Goal: Task Accomplishment & Management: Use online tool/utility

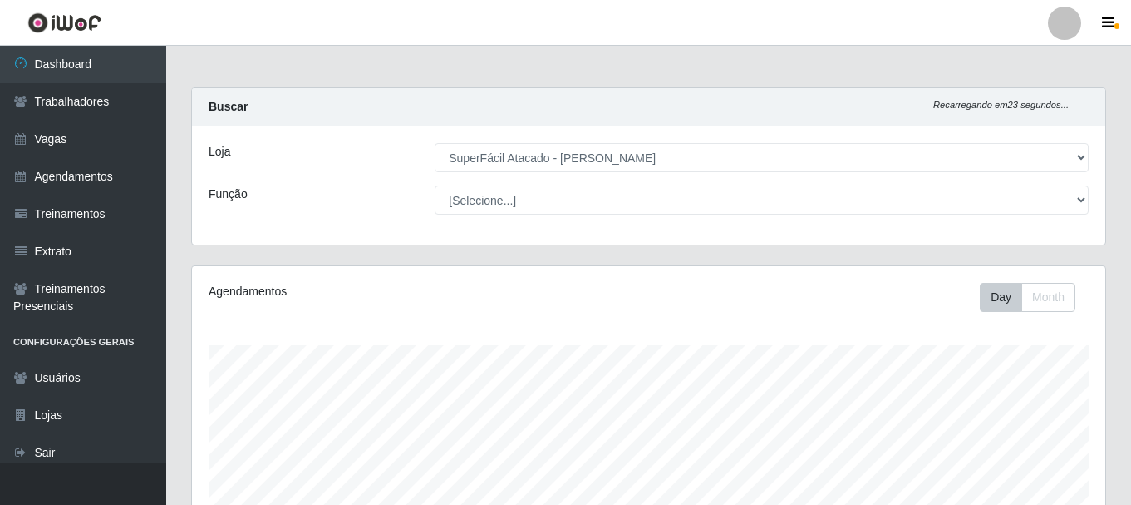
select select "399"
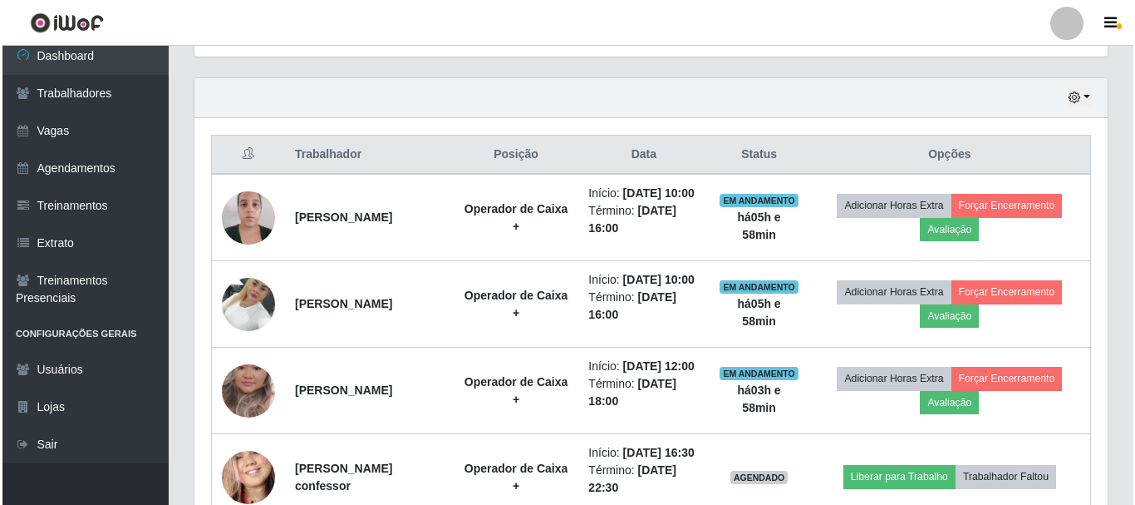
scroll to position [532, 0]
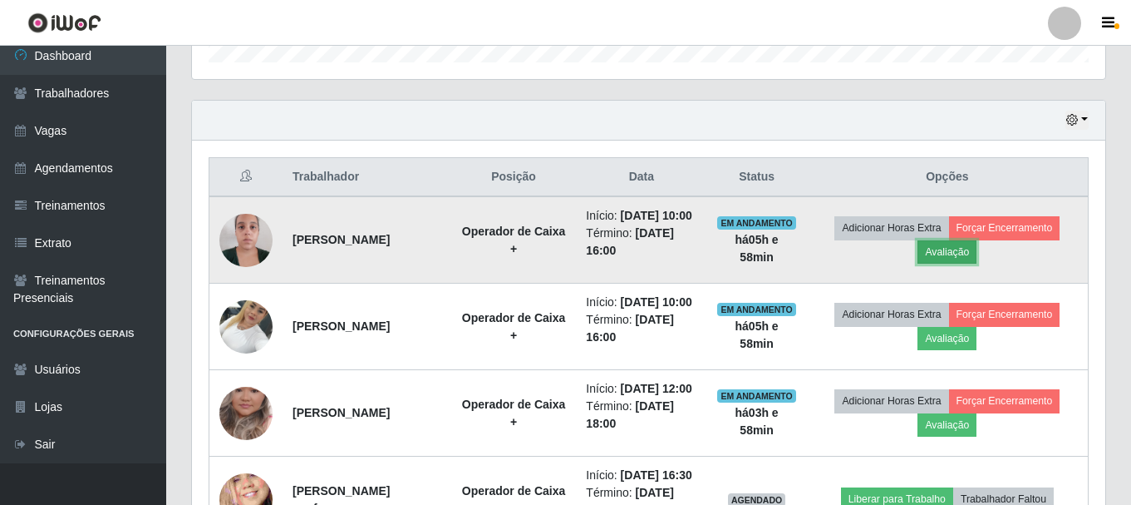
click at [967, 259] on button "Avaliação" at bounding box center [947, 251] width 59 height 23
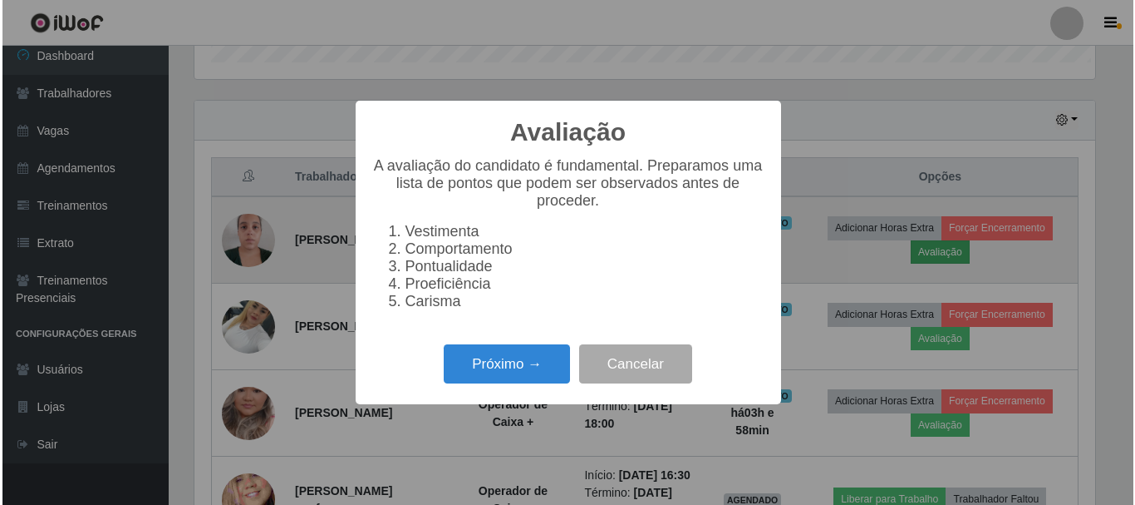
scroll to position [345, 905]
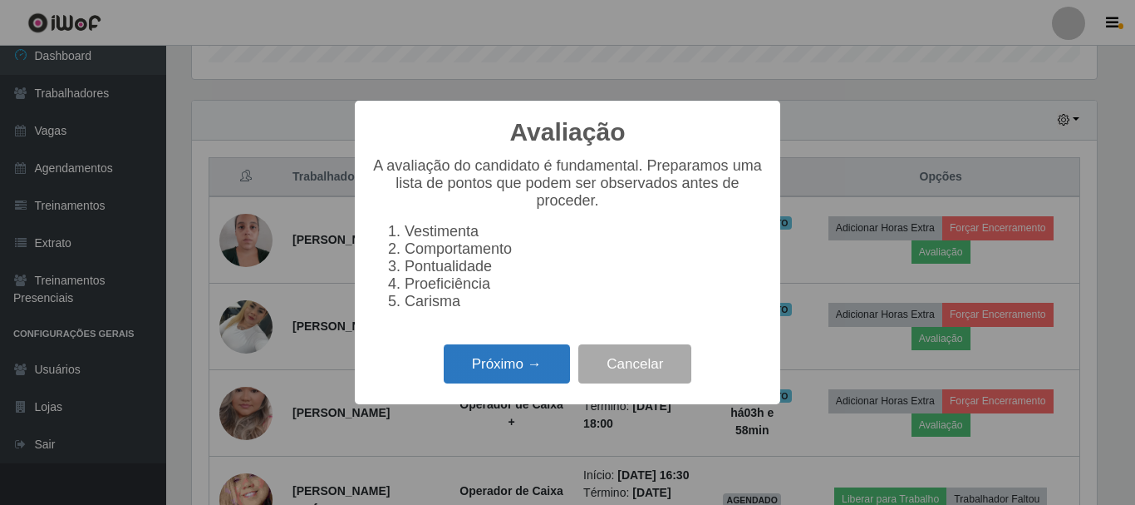
click at [496, 383] on button "Próximo →" at bounding box center [507, 363] width 126 height 39
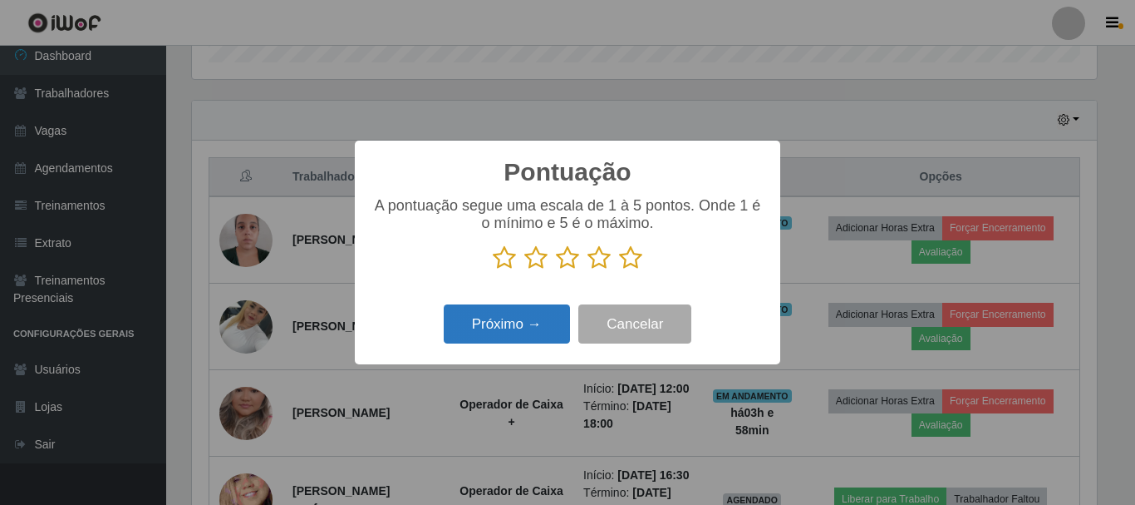
scroll to position [830890, 830330]
click at [628, 254] on icon at bounding box center [630, 257] width 23 height 25
click at [619, 270] on input "radio" at bounding box center [619, 270] width 0 height 0
click at [519, 318] on button "Próximo →" at bounding box center [507, 323] width 126 height 39
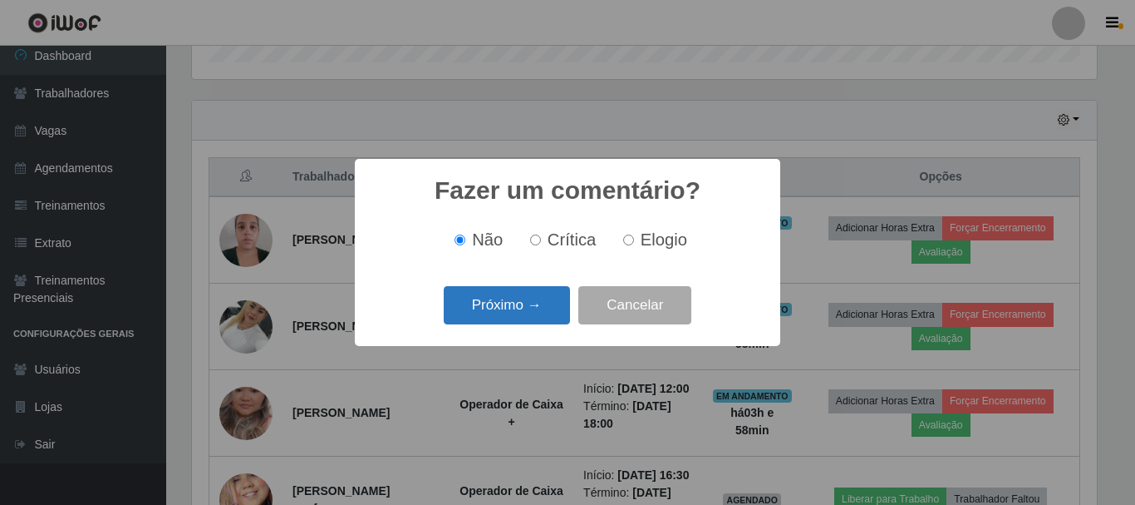
click at [541, 298] on button "Próximo →" at bounding box center [507, 305] width 126 height 39
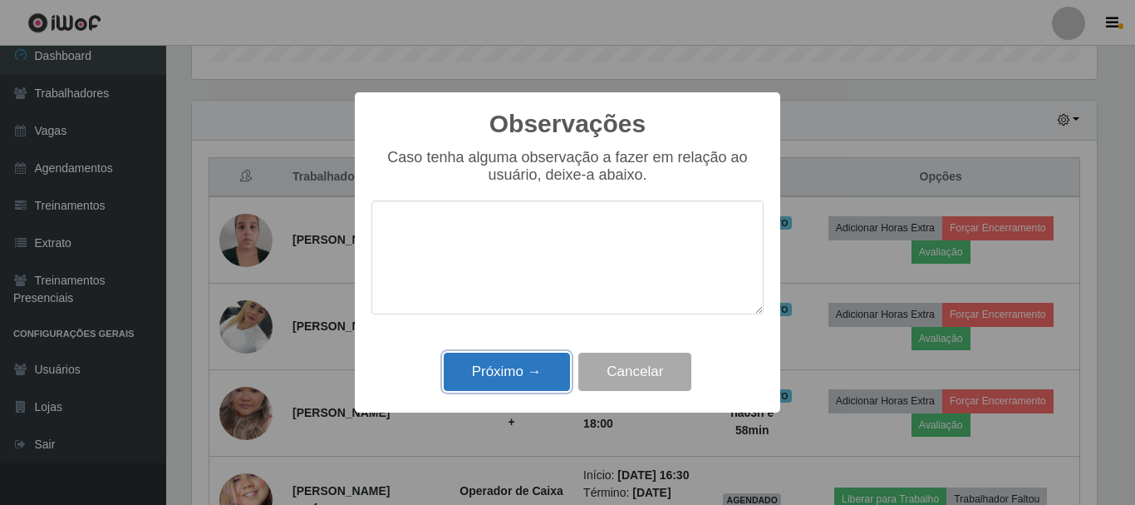
click at [534, 377] on button "Próximo →" at bounding box center [507, 371] width 126 height 39
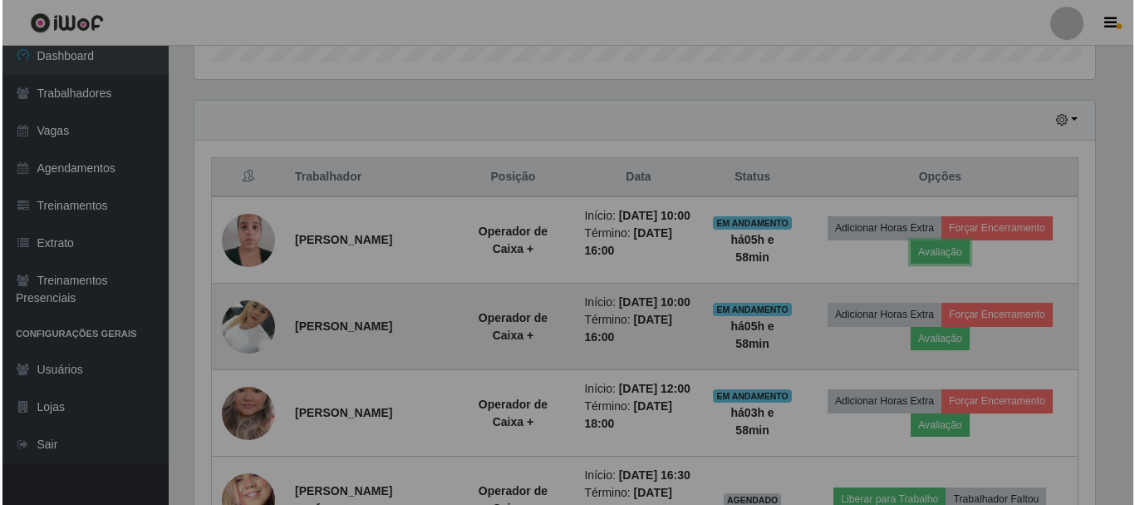
scroll to position [345, 914]
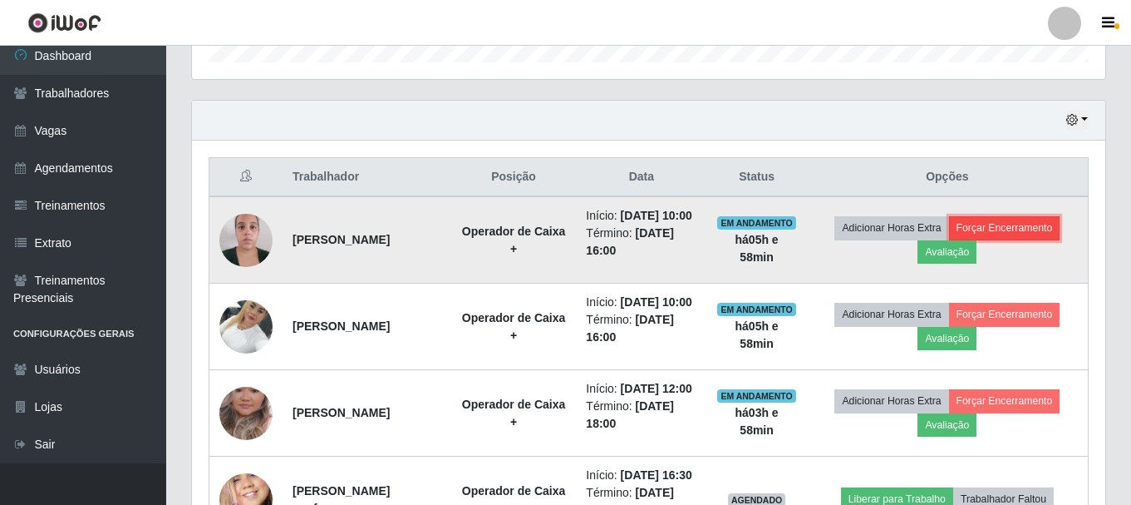
click at [1030, 239] on button "Forçar Encerramento" at bounding box center [1004, 227] width 111 height 23
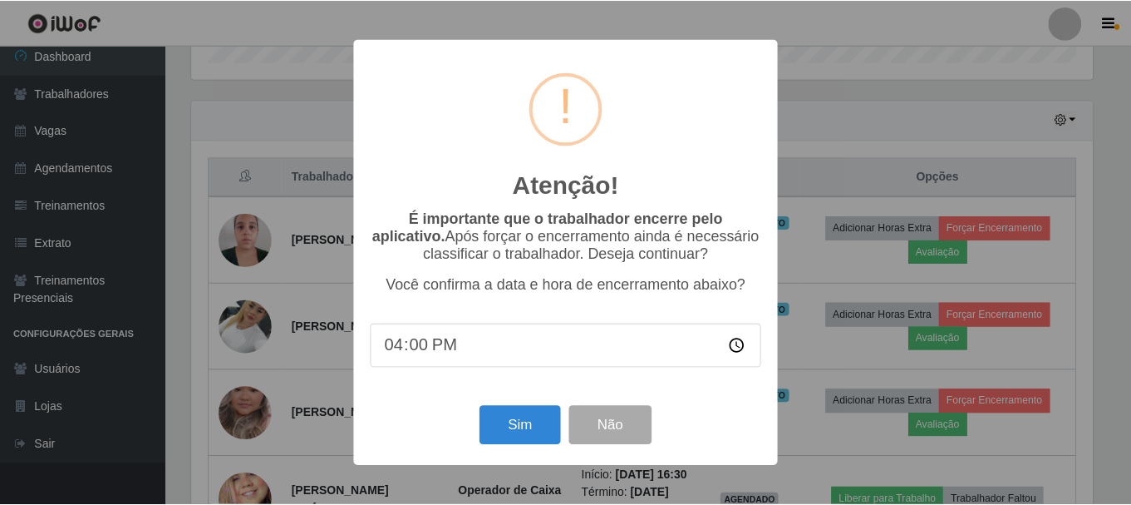
scroll to position [345, 905]
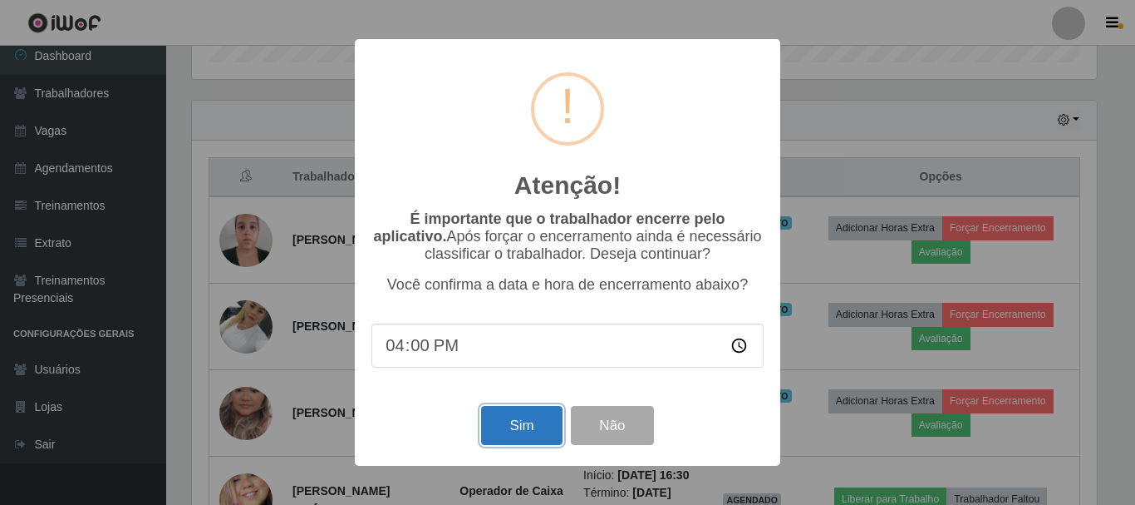
click at [547, 424] on button "Sim" at bounding box center [521, 425] width 81 height 39
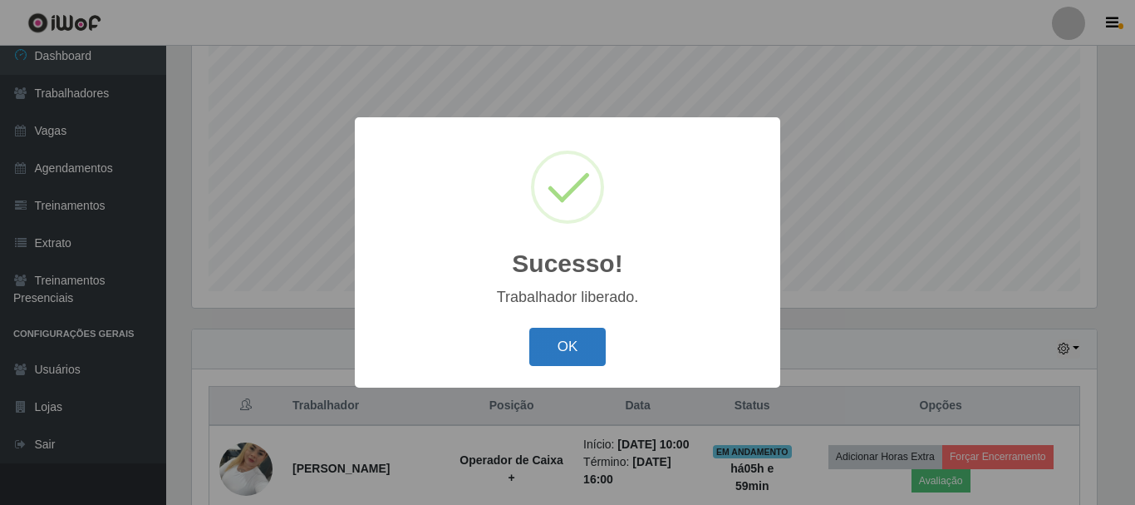
click at [581, 350] on button "OK" at bounding box center [567, 347] width 77 height 39
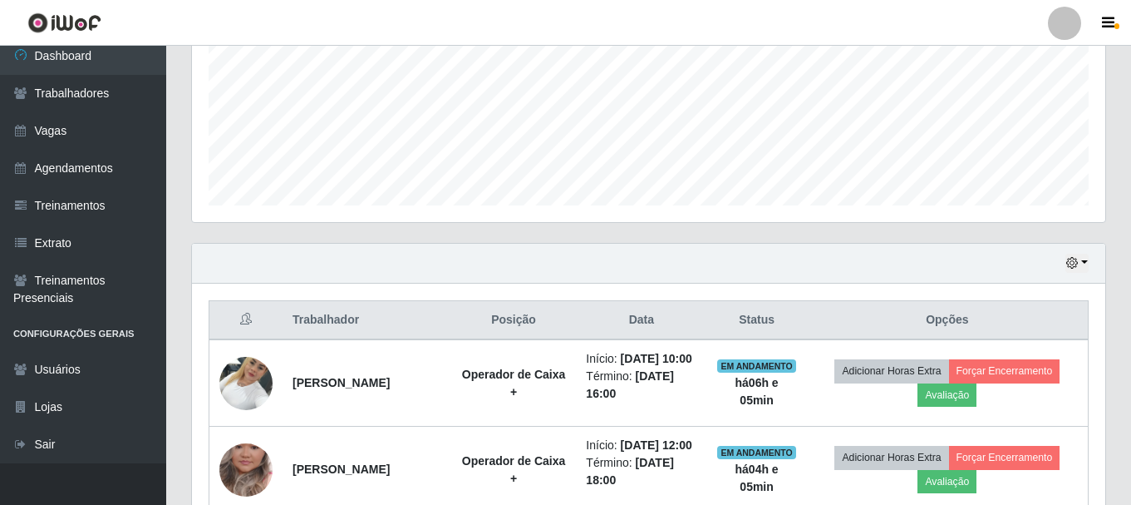
scroll to position [636, 0]
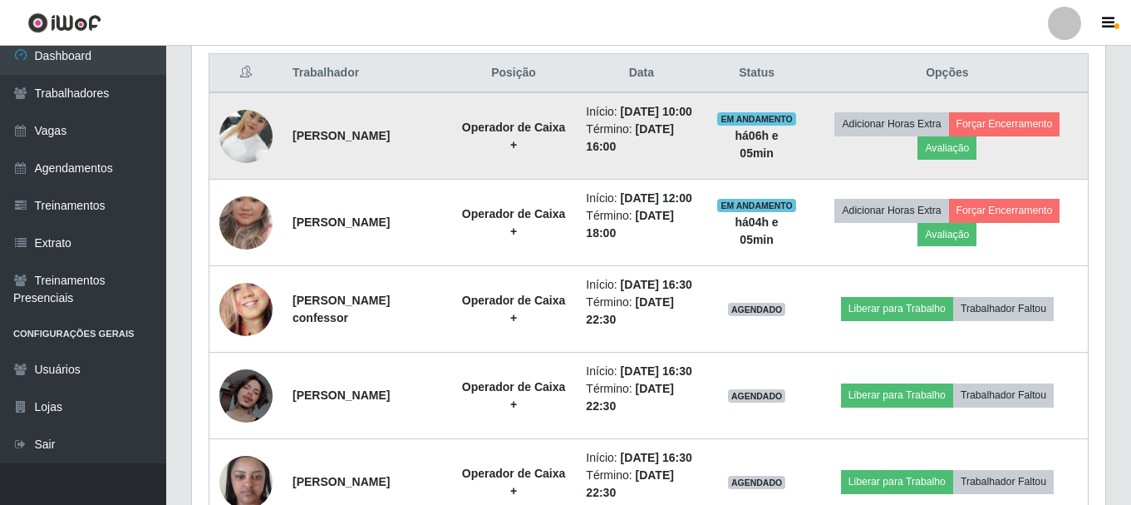
drag, startPoint x: 437, startPoint y: 145, endPoint x: 366, endPoint y: 150, distance: 71.7
click at [381, 149] on td "[PERSON_NAME]" at bounding box center [367, 135] width 169 height 87
click at [435, 150] on td "[PERSON_NAME]" at bounding box center [367, 135] width 169 height 87
click at [435, 145] on td "[PERSON_NAME]" at bounding box center [367, 135] width 169 height 87
drag, startPoint x: 431, startPoint y: 139, endPoint x: 295, endPoint y: 149, distance: 136.7
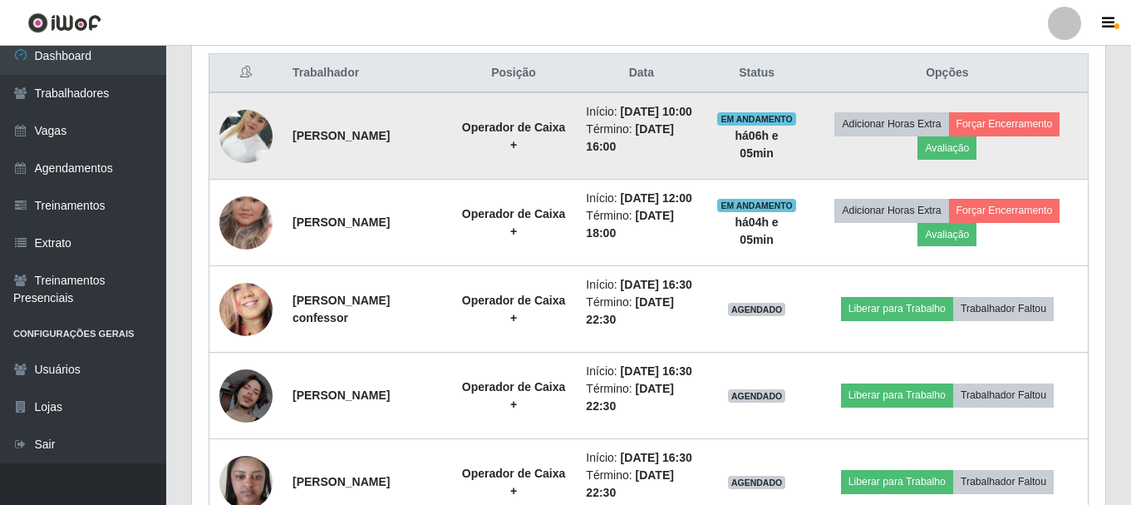
click at [295, 149] on td "[PERSON_NAME]" at bounding box center [367, 135] width 169 height 87
copy strong "[PERSON_NAME]"
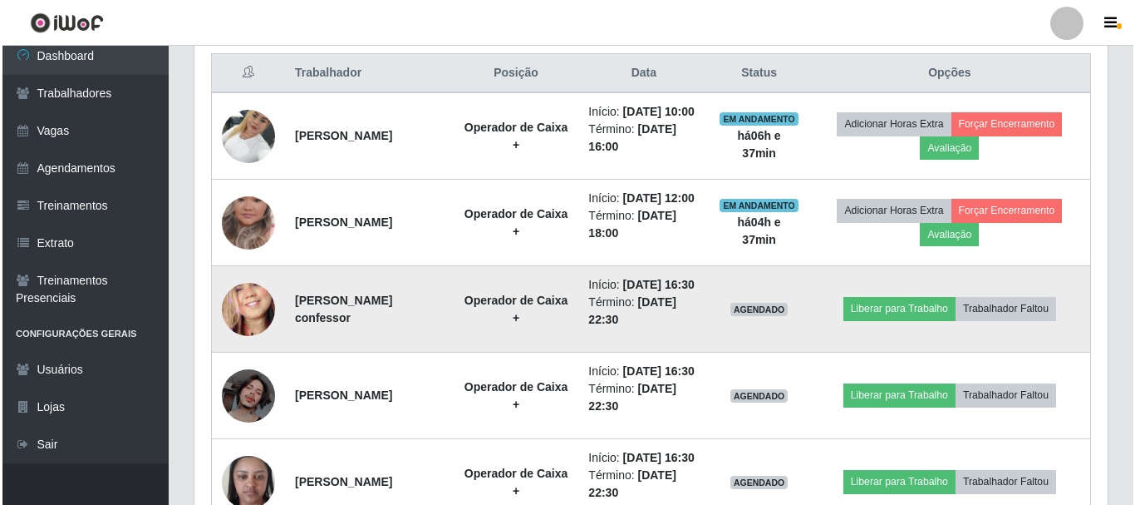
scroll to position [719, 0]
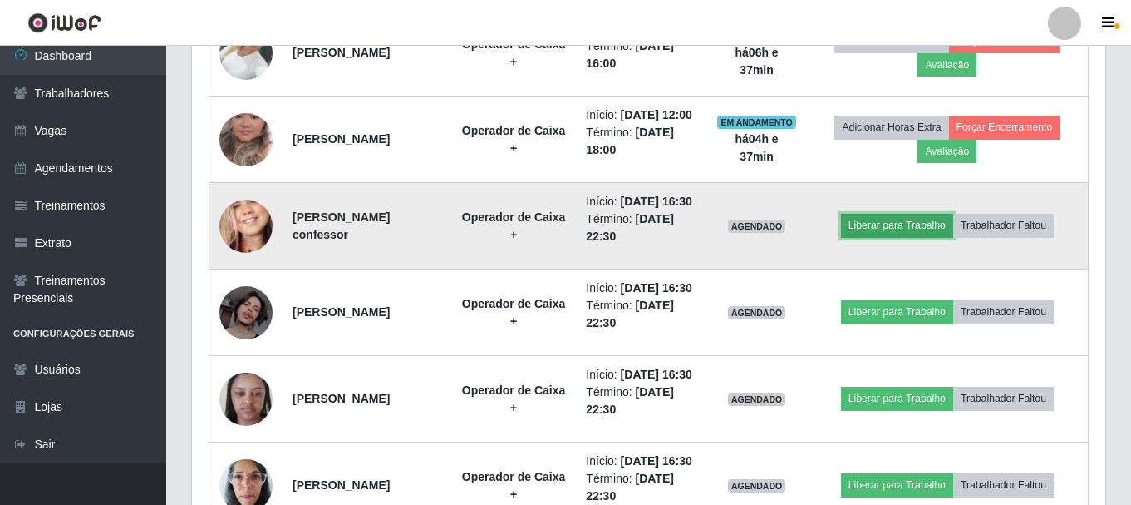
click at [901, 237] on button "Liberar para Trabalho" at bounding box center [897, 225] width 112 height 23
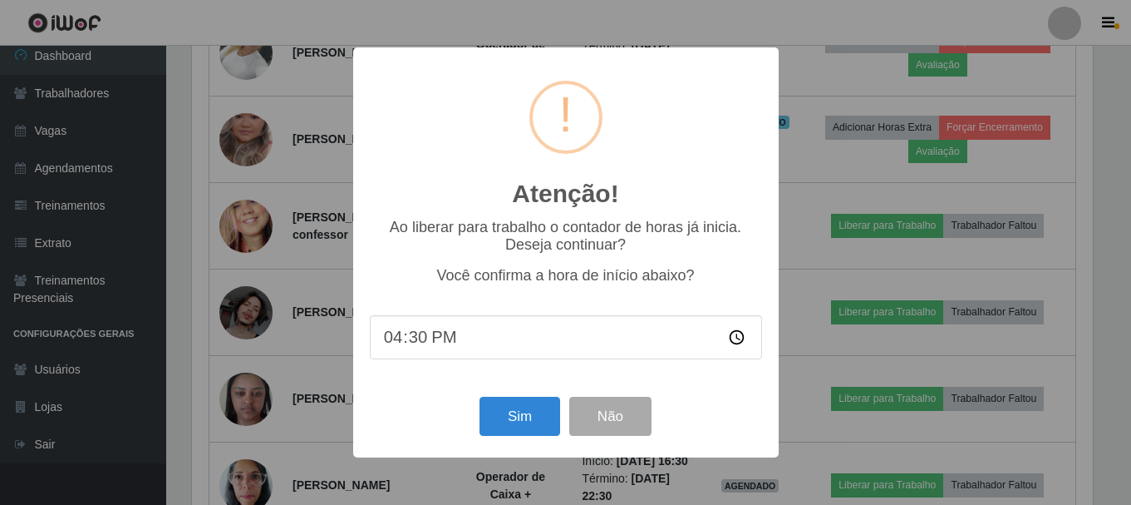
scroll to position [345, 905]
click at [535, 419] on button "Sim" at bounding box center [521, 415] width 81 height 39
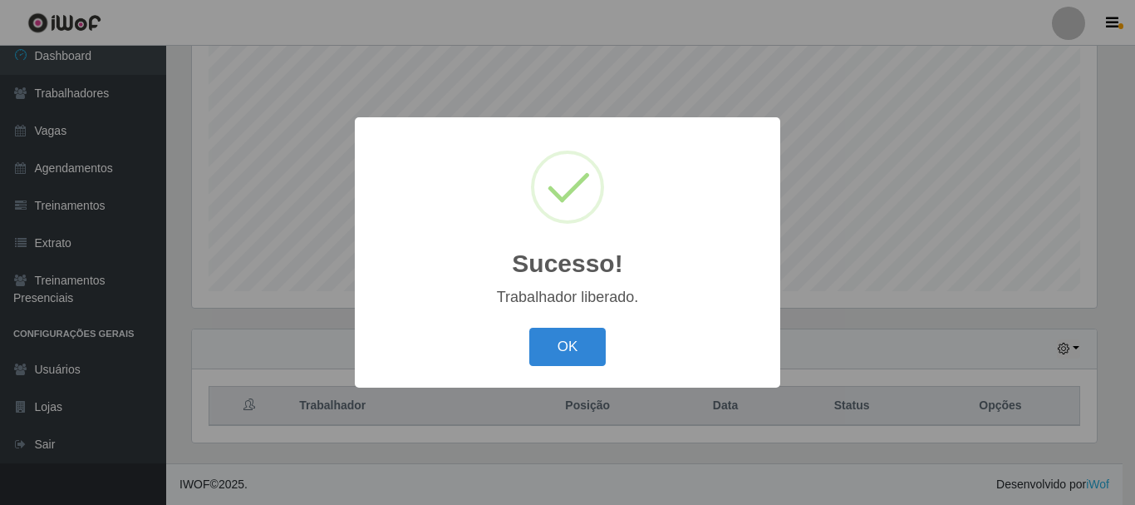
click at [884, 371] on div "Sucesso! × Trabalhador liberado. OK Cancel" at bounding box center [567, 252] width 1135 height 505
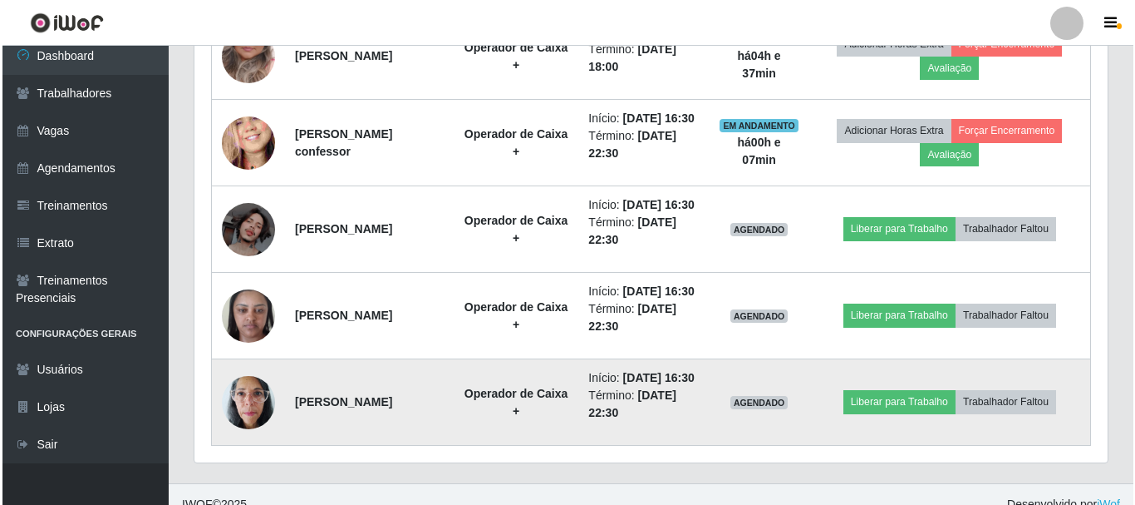
scroll to position [927, 0]
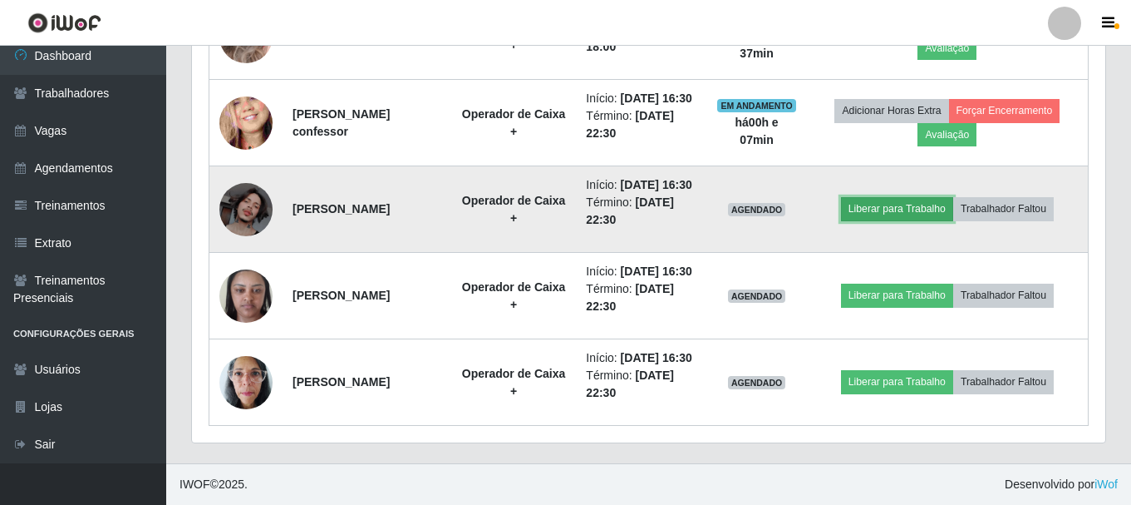
click at [908, 197] on button "Liberar para Trabalho" at bounding box center [897, 208] width 112 height 23
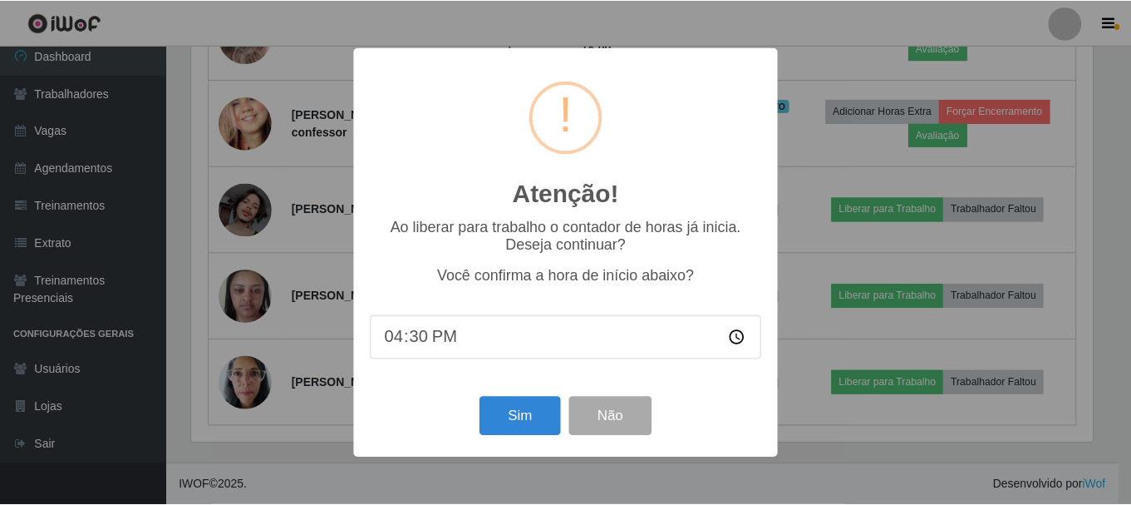
scroll to position [345, 905]
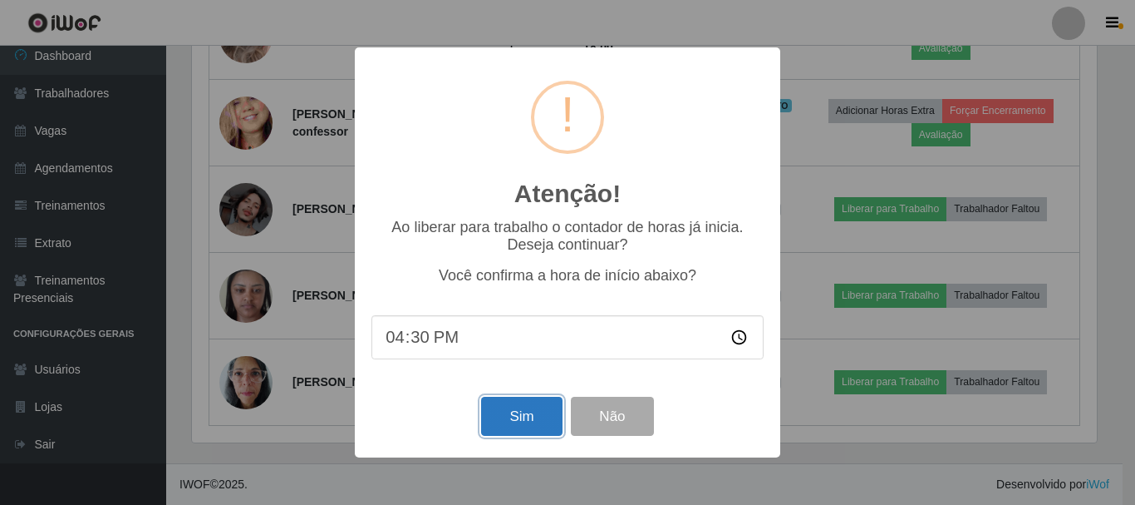
click at [516, 421] on button "Sim" at bounding box center [521, 415] width 81 height 39
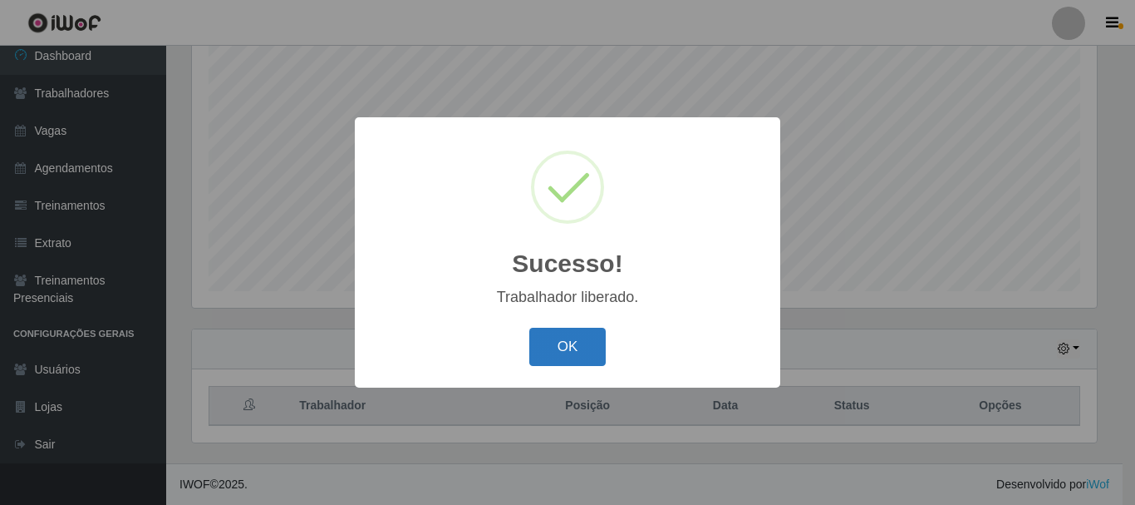
click at [591, 354] on button "OK" at bounding box center [567, 347] width 77 height 39
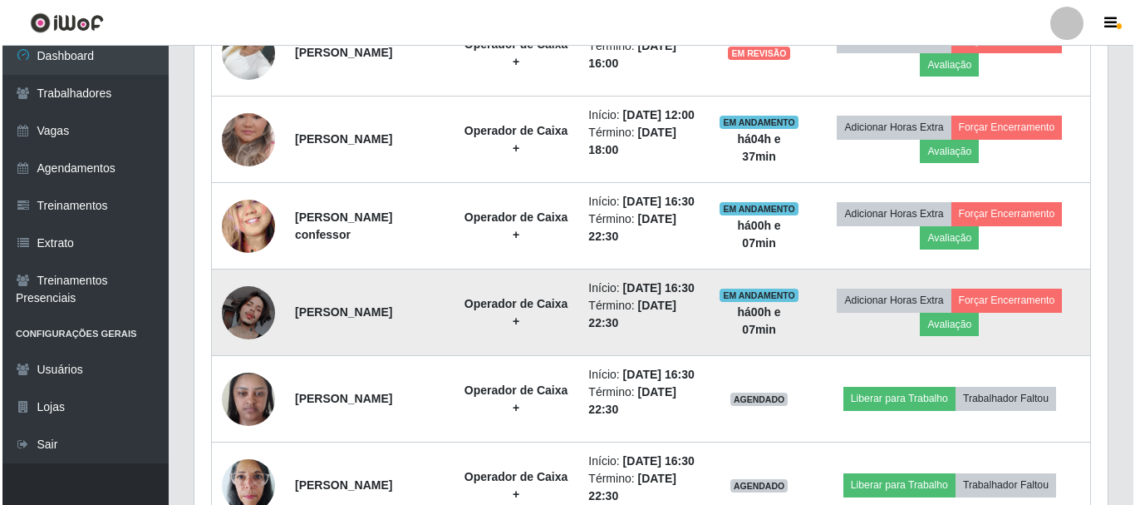
scroll to position [927, 0]
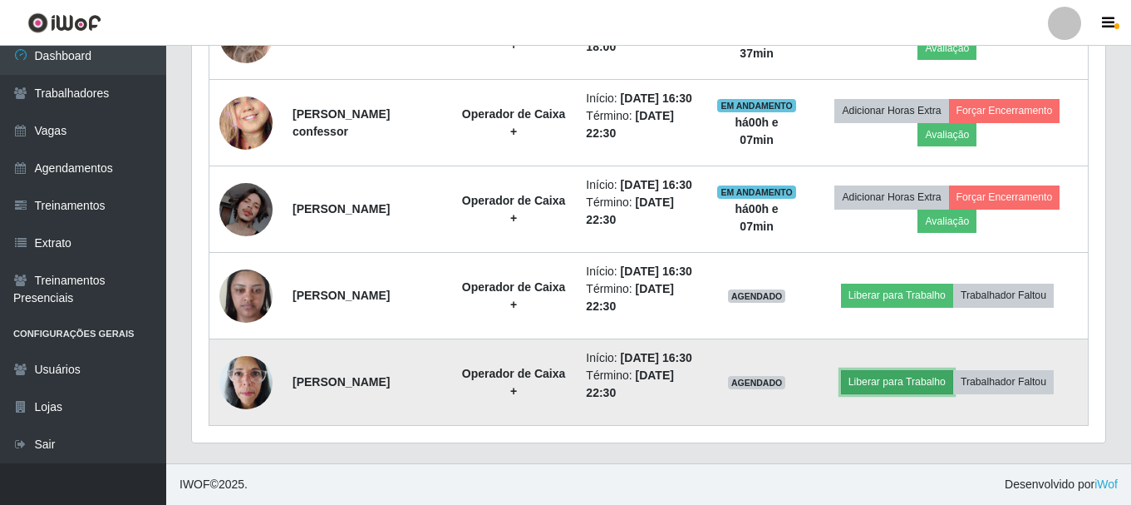
click at [890, 371] on button "Liberar para Trabalho" at bounding box center [897, 381] width 112 height 23
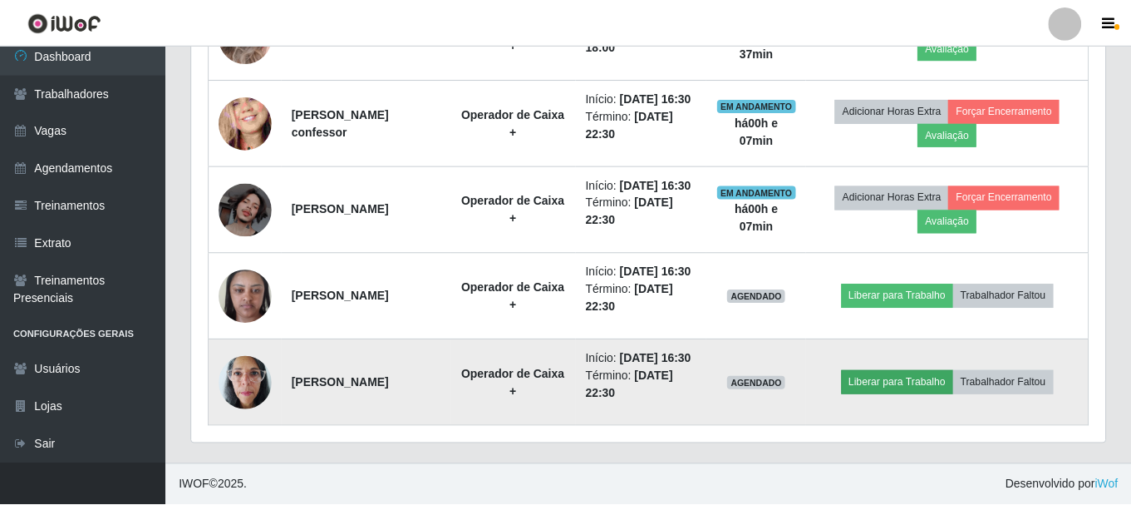
scroll to position [345, 905]
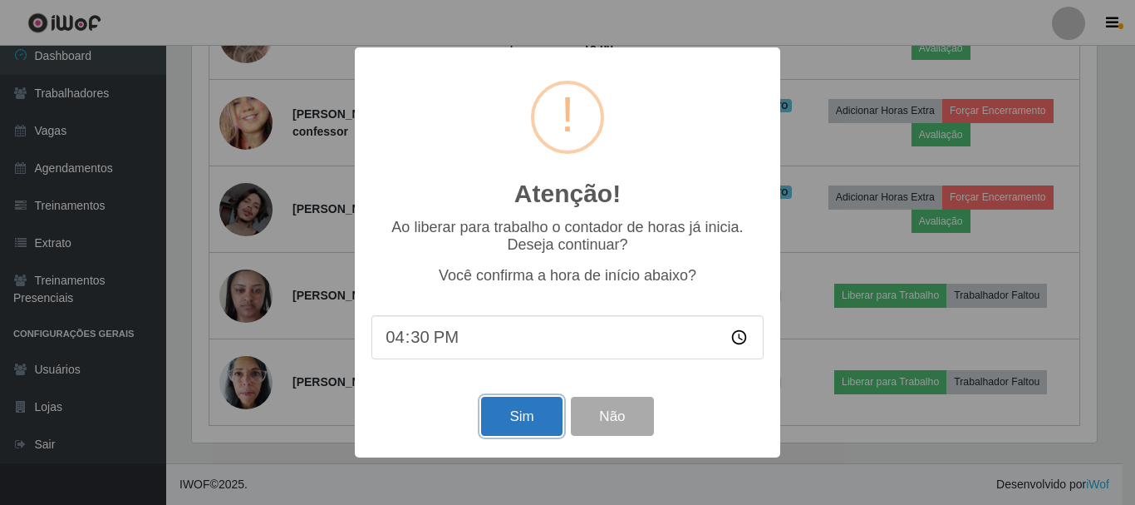
click at [513, 414] on button "Sim" at bounding box center [521, 415] width 81 height 39
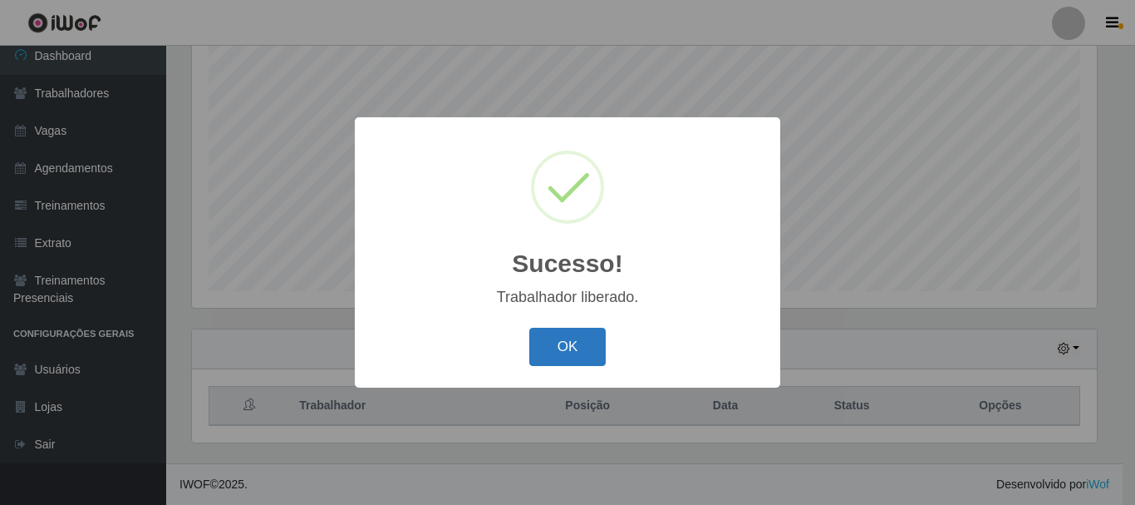
click at [575, 356] on button "OK" at bounding box center [567, 347] width 77 height 39
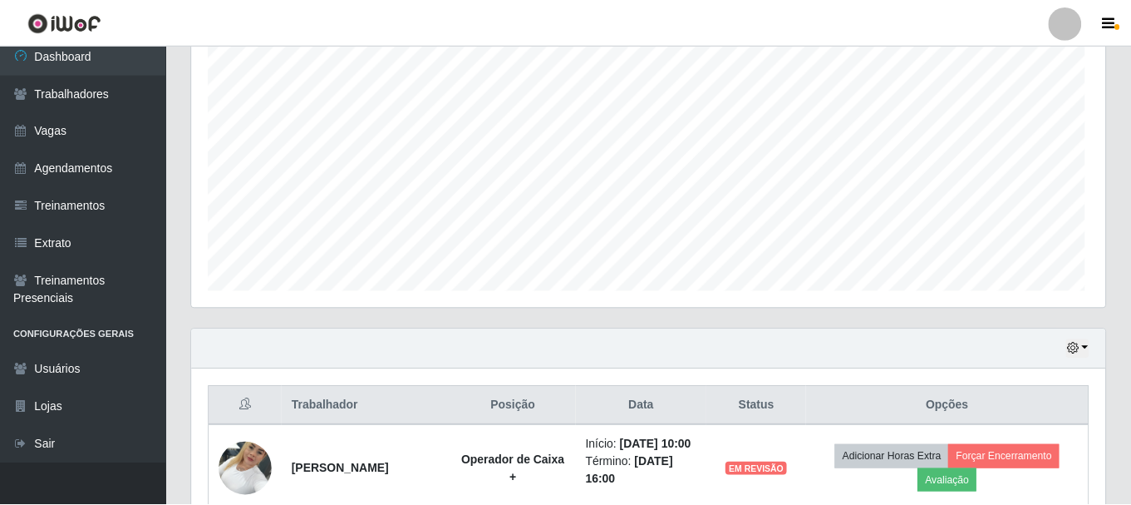
scroll to position [0, 0]
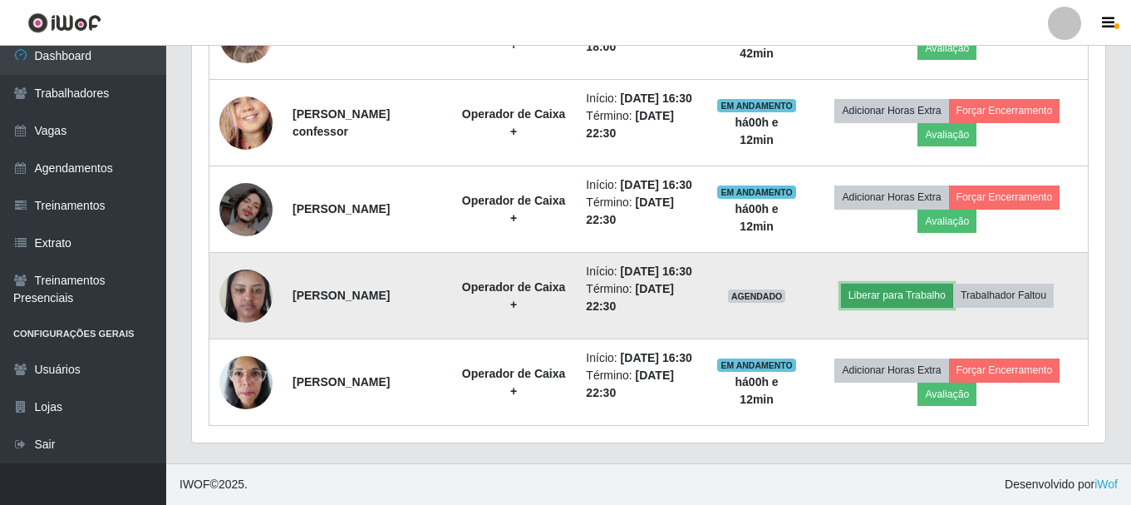
click at [895, 283] on button "Liberar para Trabalho" at bounding box center [897, 294] width 112 height 23
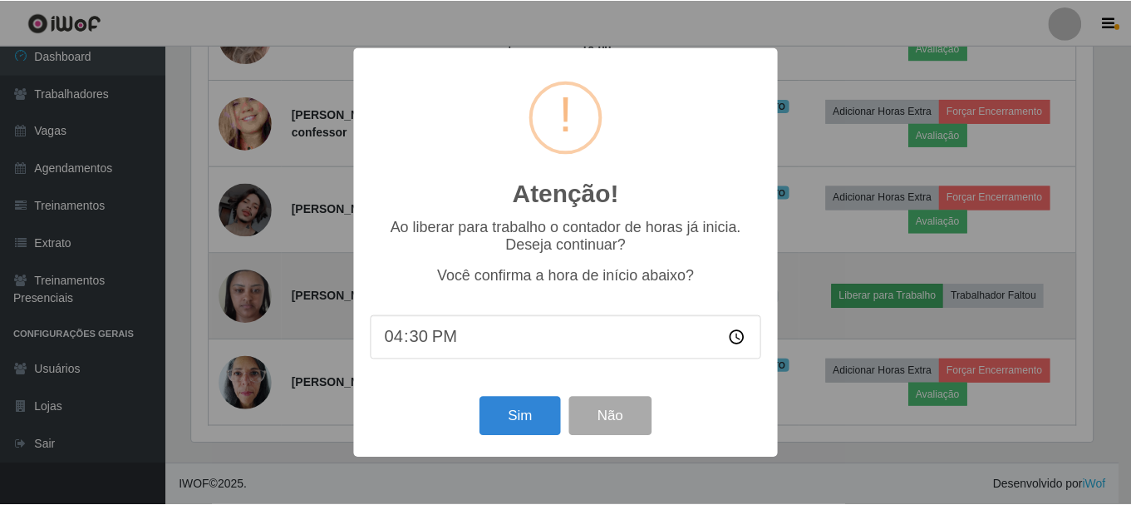
scroll to position [345, 905]
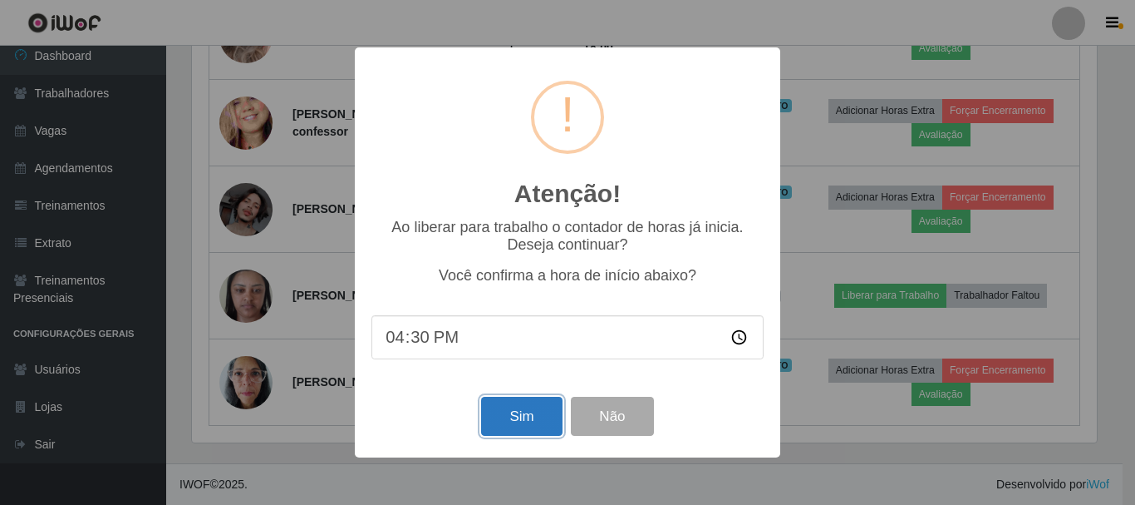
click at [538, 423] on button "Sim" at bounding box center [521, 415] width 81 height 39
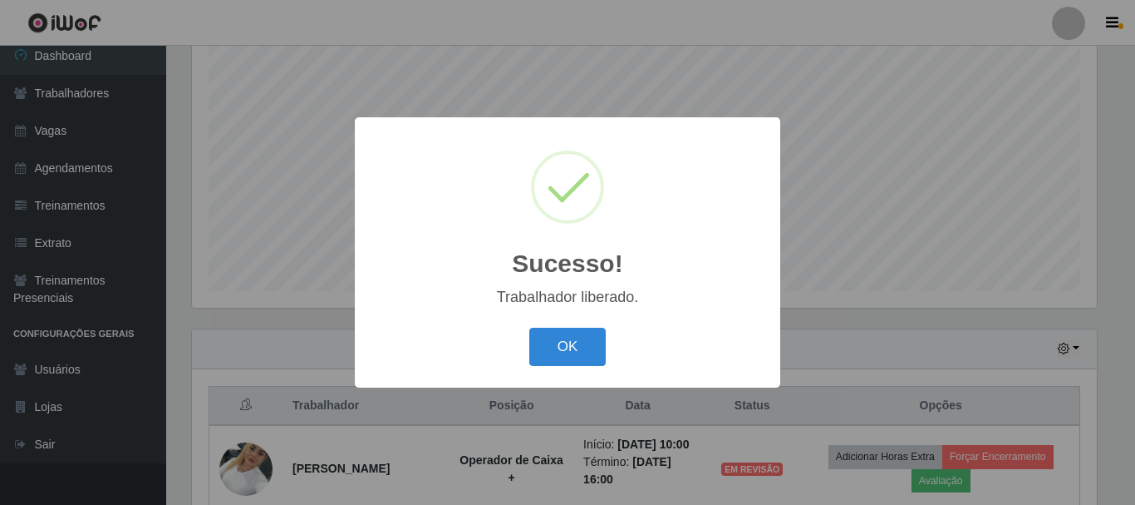
click at [529, 328] on button "OK" at bounding box center [567, 347] width 77 height 39
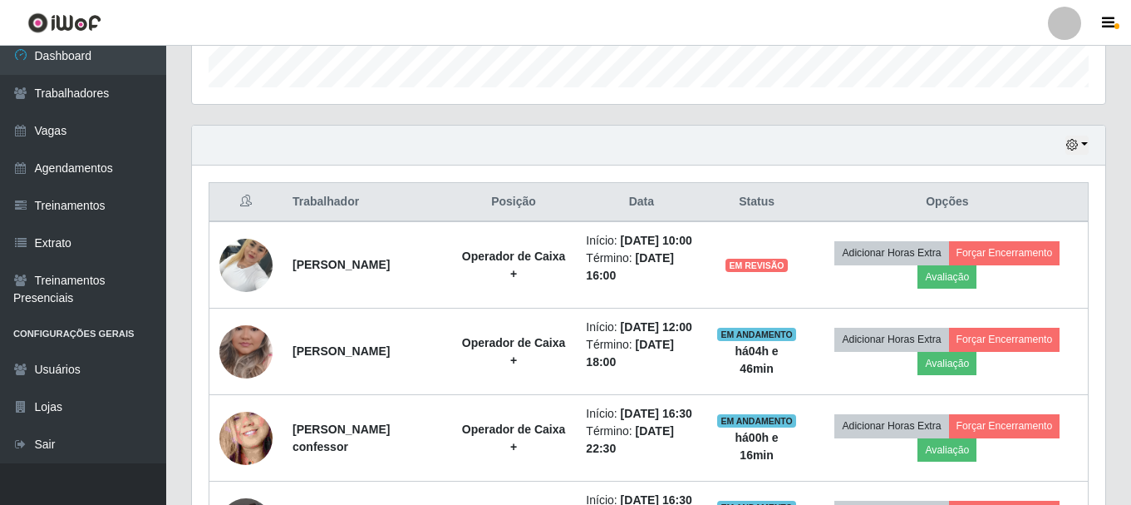
scroll to position [511, 0]
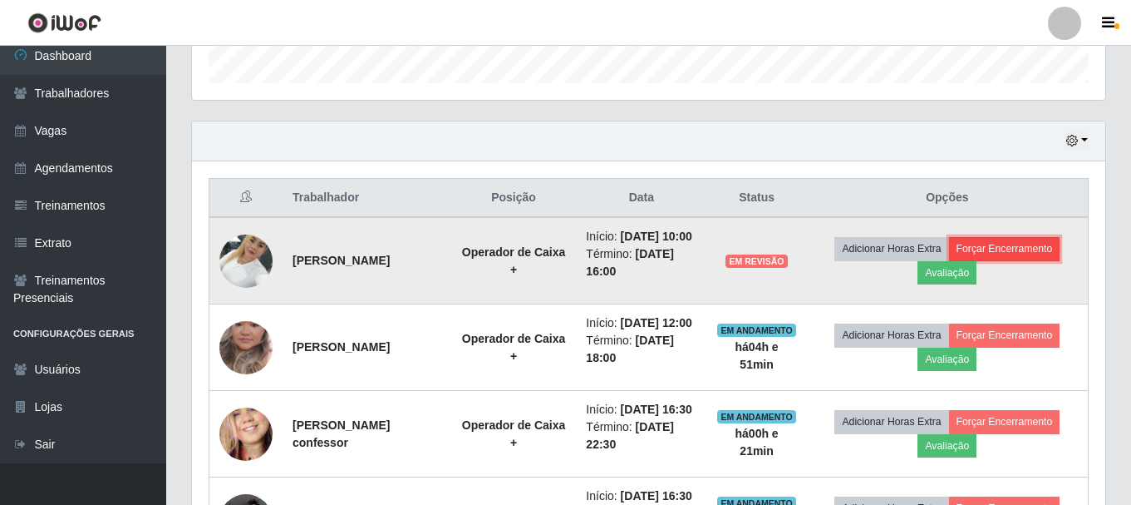
click at [1007, 257] on button "Forçar Encerramento" at bounding box center [1004, 248] width 111 height 23
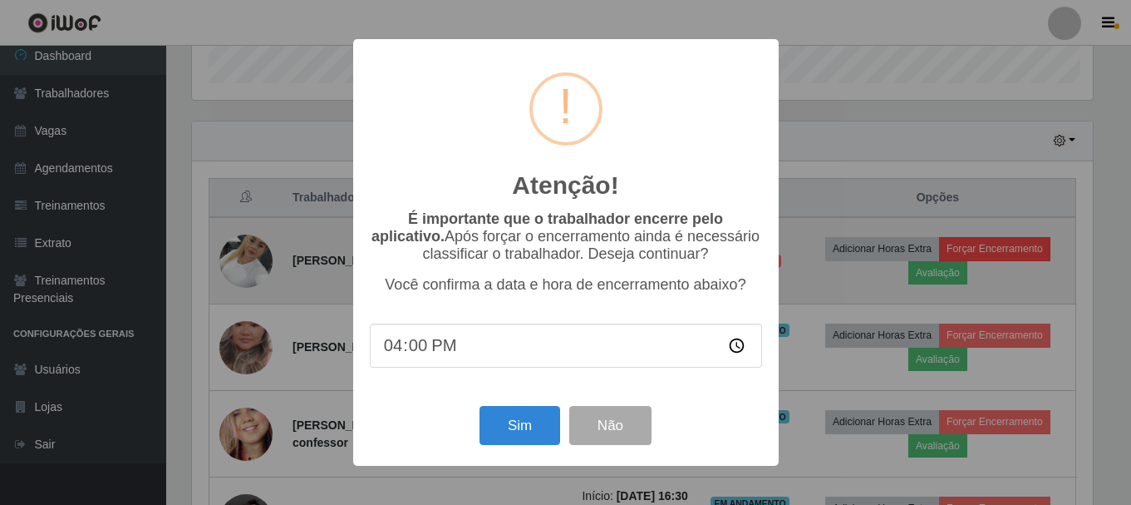
scroll to position [345, 905]
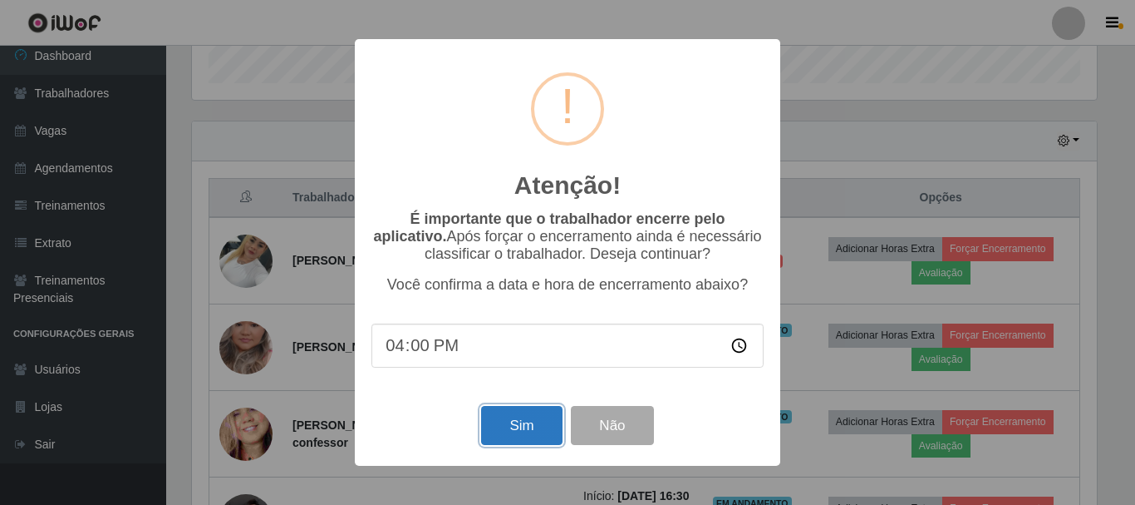
click at [514, 432] on button "Sim" at bounding box center [521, 425] width 81 height 39
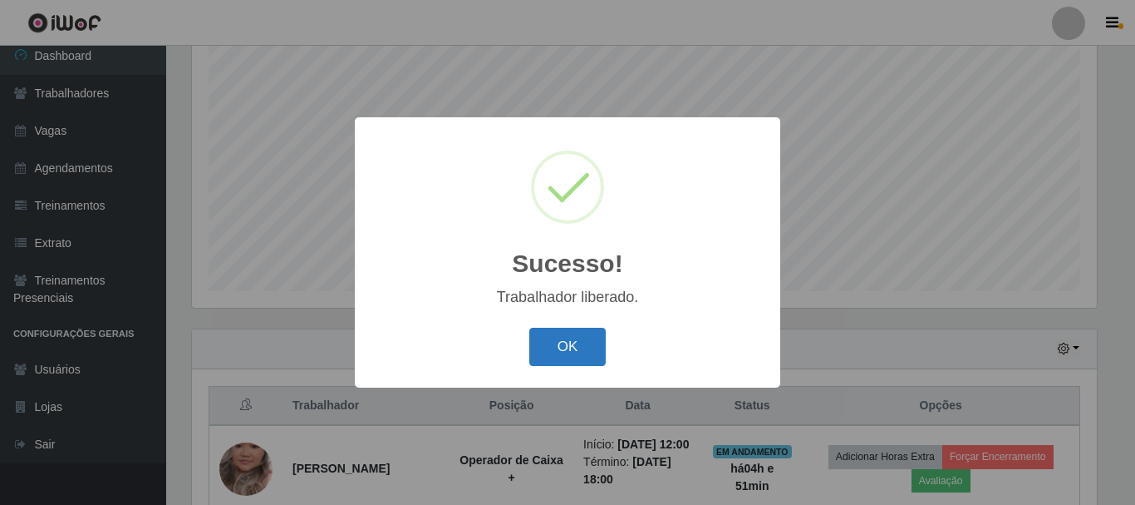
click at [563, 353] on button "OK" at bounding box center [567, 347] width 77 height 39
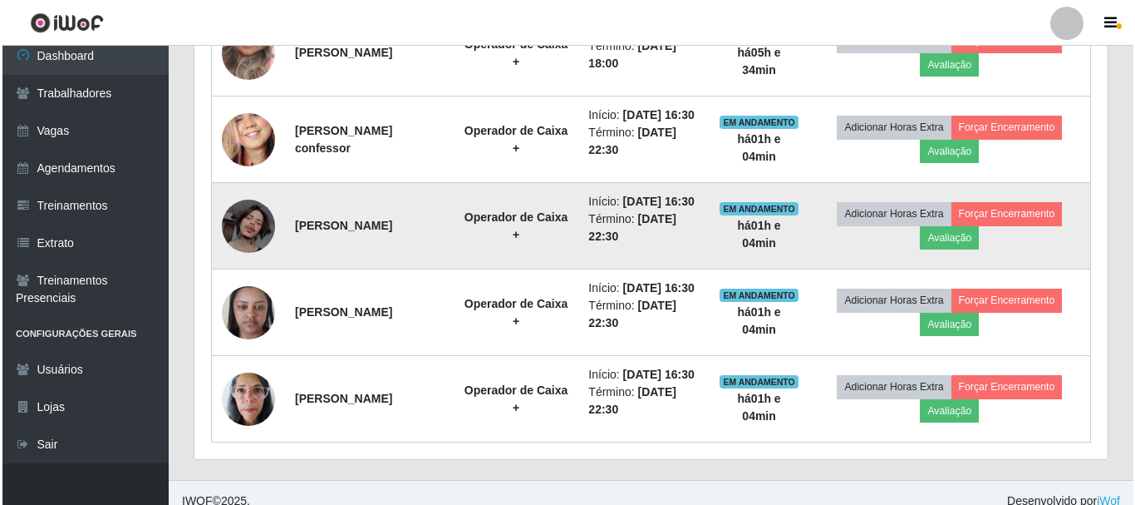
scroll to position [636, 0]
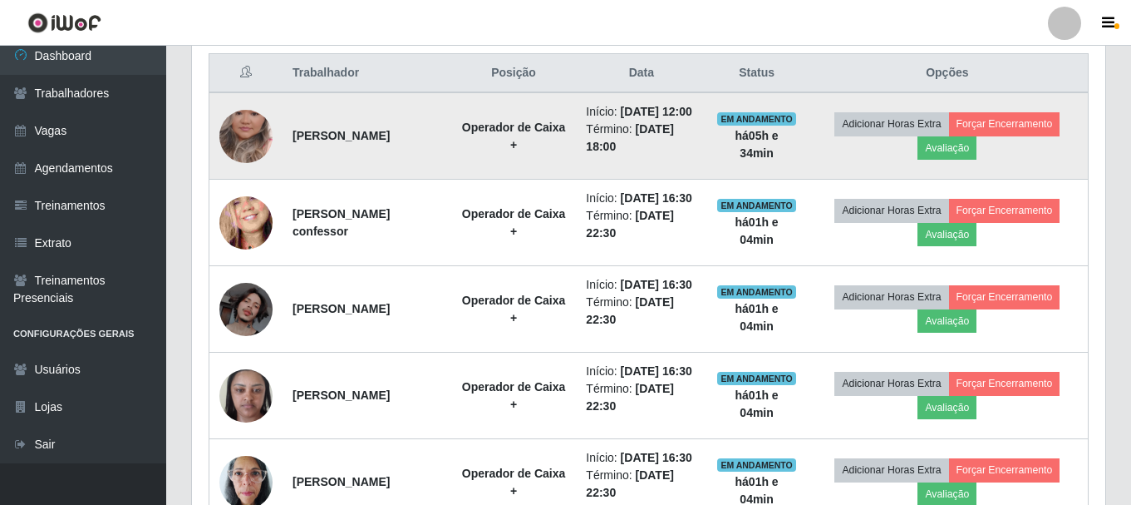
click at [258, 165] on img at bounding box center [245, 136] width 53 height 95
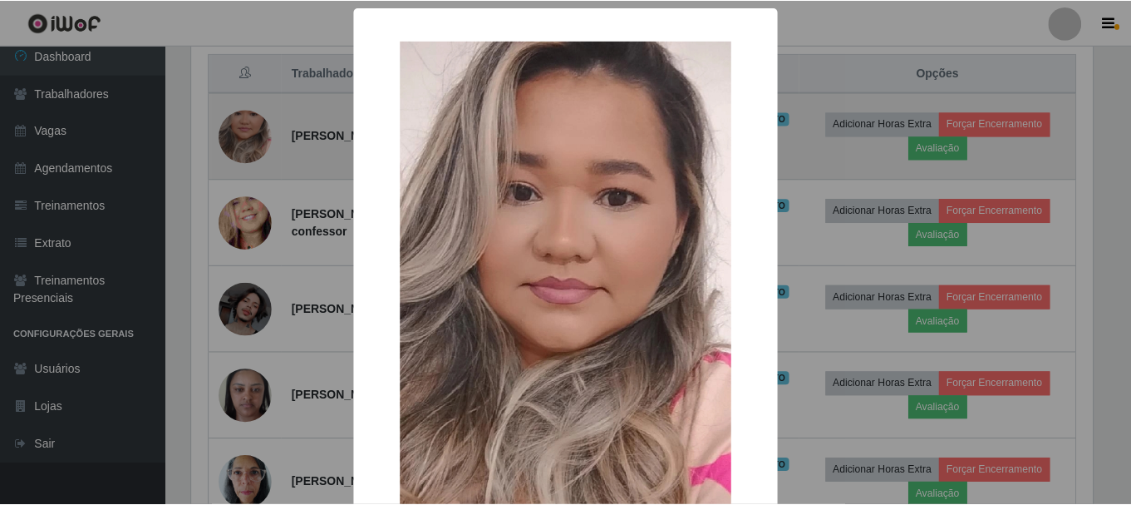
scroll to position [345, 905]
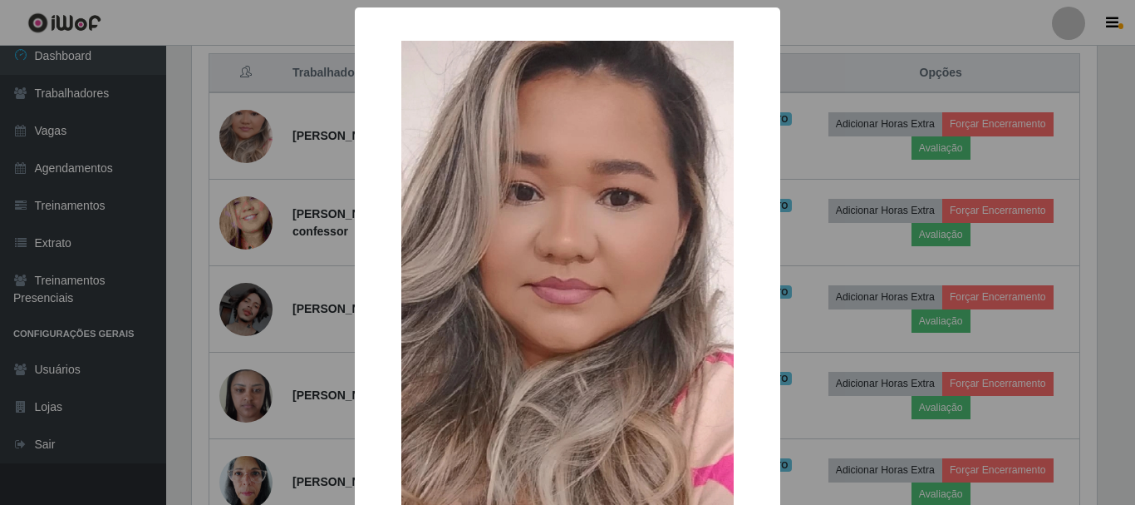
click at [271, 167] on div "× OK Cancel" at bounding box center [567, 252] width 1135 height 505
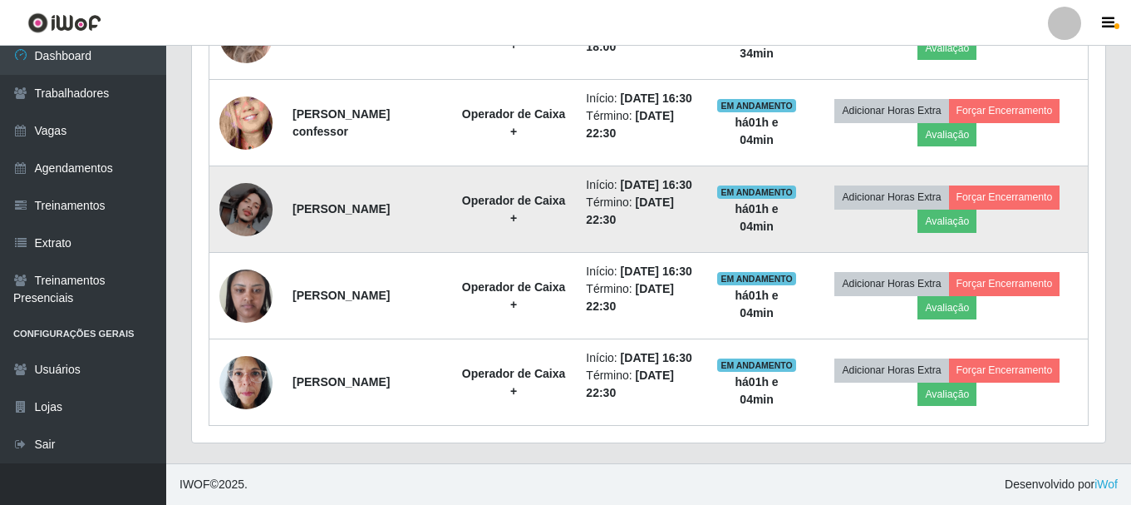
scroll to position [802, 0]
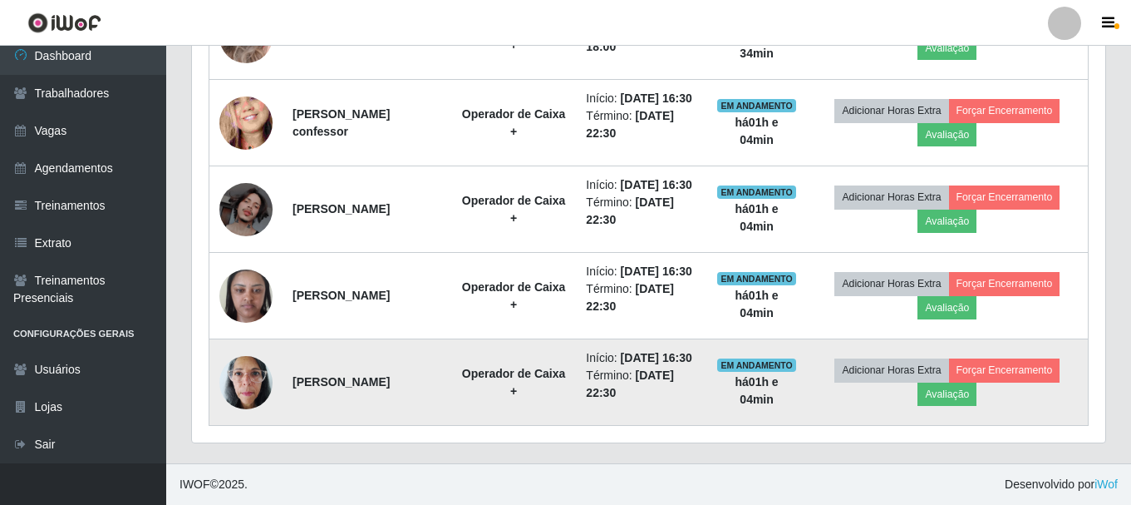
click at [253, 408] on img at bounding box center [245, 382] width 53 height 71
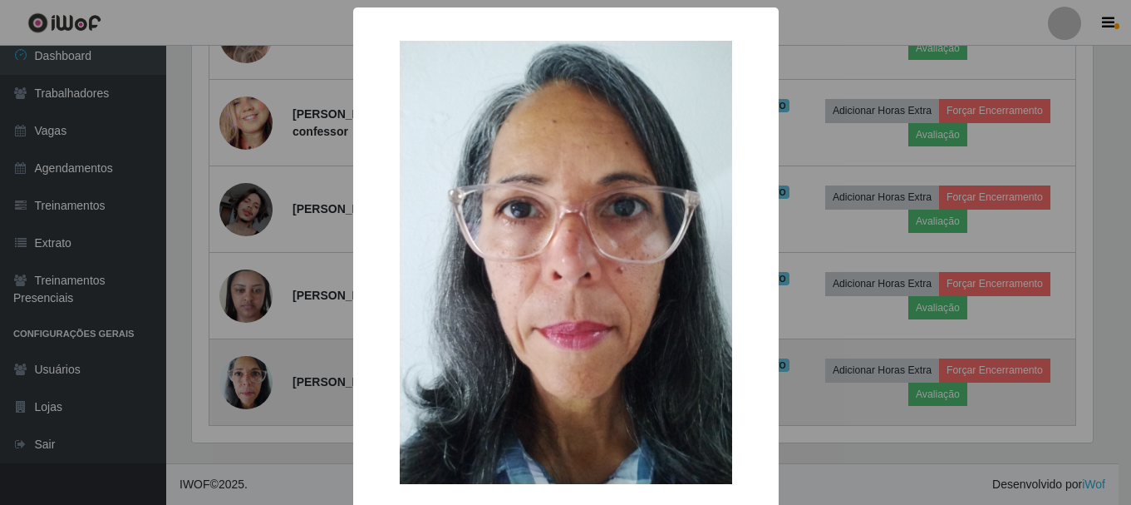
scroll to position [345, 905]
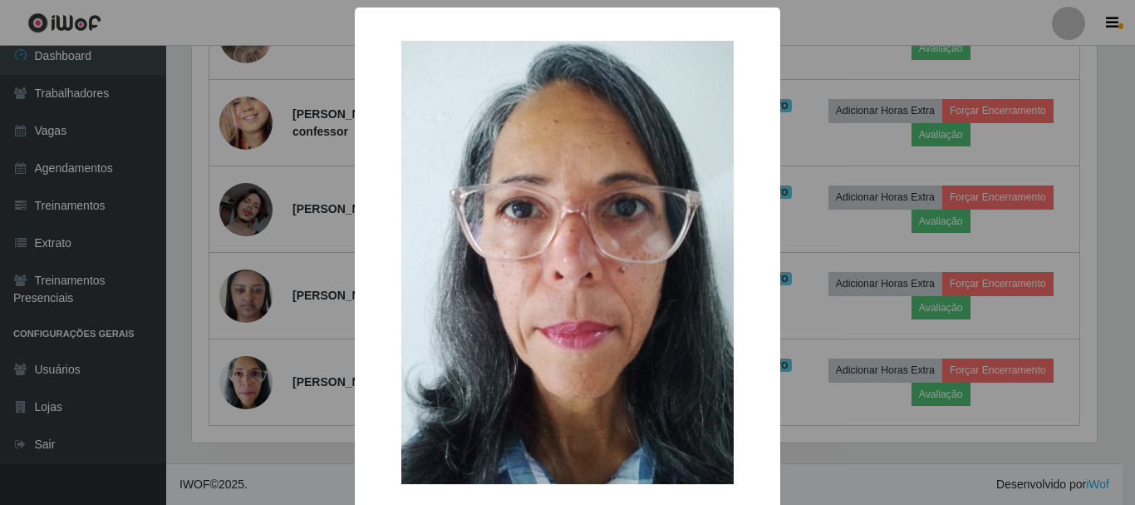
click at [313, 354] on div "× OK Cancel" at bounding box center [567, 252] width 1135 height 505
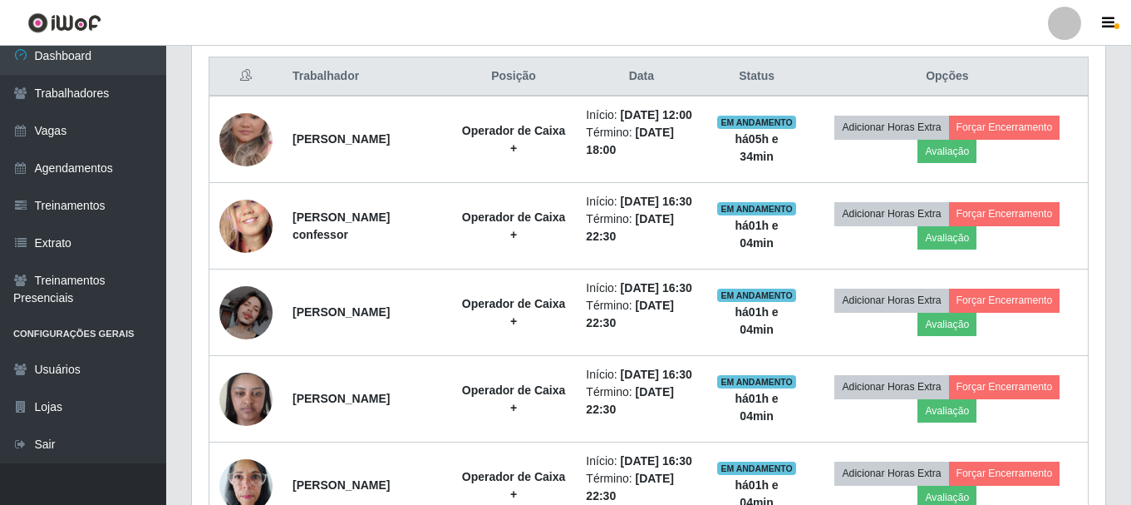
scroll to position [470, 0]
